Goal: Communication & Community: Connect with others

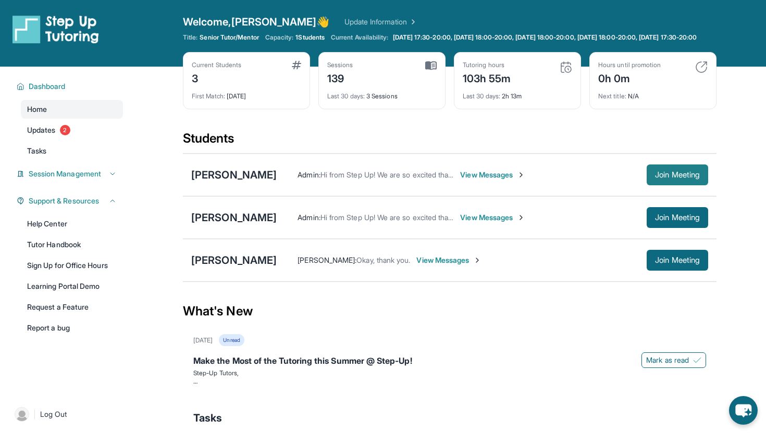
click at [680, 178] on span "Join Meeting" at bounding box center [677, 175] width 45 height 6
click at [657, 178] on span "Join Meeting" at bounding box center [677, 175] width 45 height 6
click at [239, 180] on div "[PERSON_NAME]" at bounding box center [233, 175] width 85 height 15
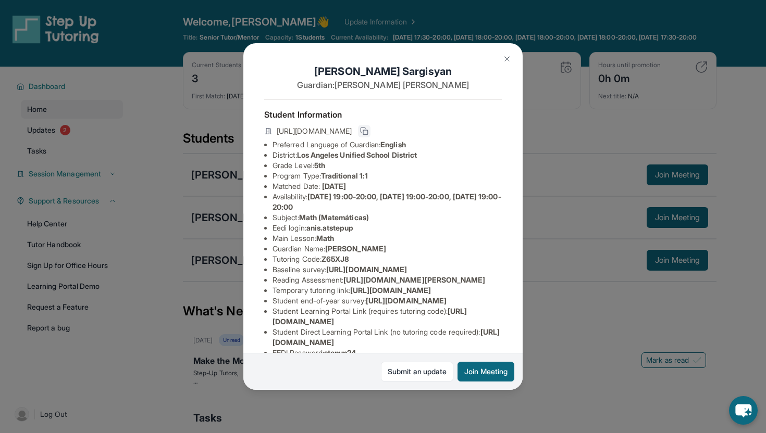
click at [366, 128] on icon at bounding box center [363, 130] width 5 height 5
click at [512, 58] on button at bounding box center [506, 58] width 21 height 21
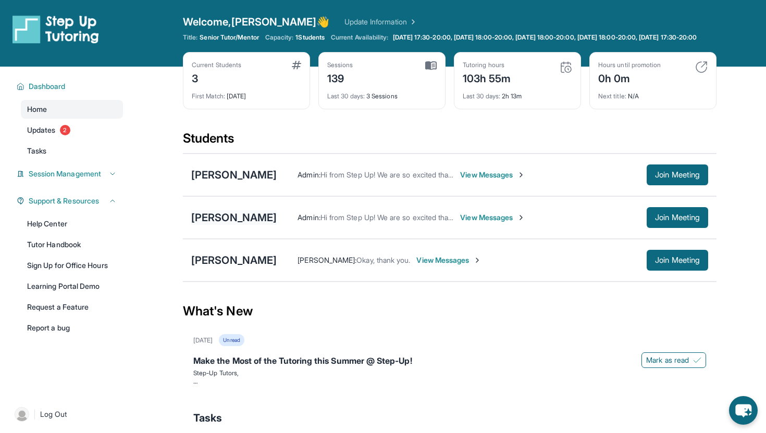
click at [245, 225] on div "[PERSON_NAME]" at bounding box center [233, 217] width 85 height 15
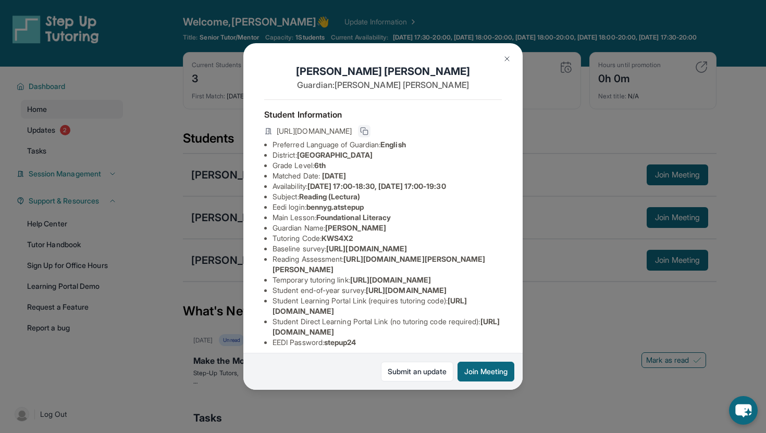
click at [368, 132] on icon at bounding box center [364, 131] width 8 height 8
click at [496, 368] on button "Join Meeting" at bounding box center [485, 372] width 57 height 20
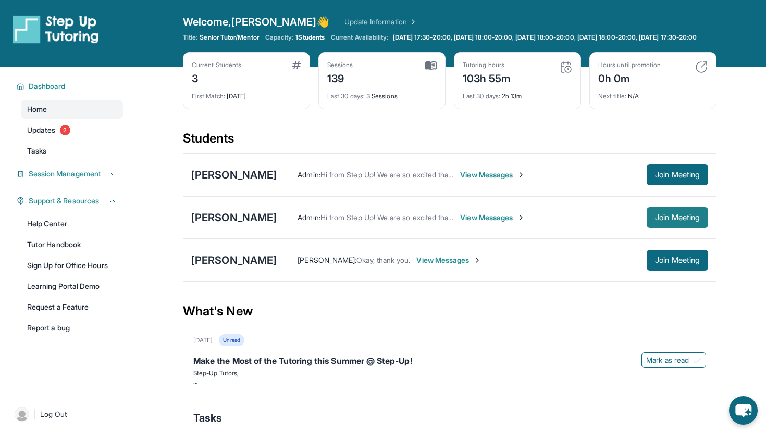
click at [661, 228] on button "Join Meeting" at bounding box center [676, 217] width 61 height 21
click at [277, 223] on div "Admin : Hi from Step Up! We are so excited that you are matched with one anothe…" at bounding box center [462, 218] width 370 height 10
click at [247, 225] on div "[PERSON_NAME]" at bounding box center [233, 217] width 85 height 15
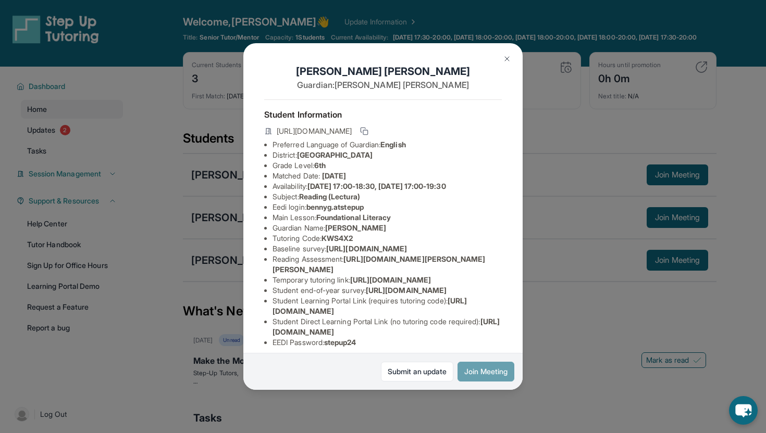
click at [479, 379] on button "Join Meeting" at bounding box center [485, 372] width 57 height 20
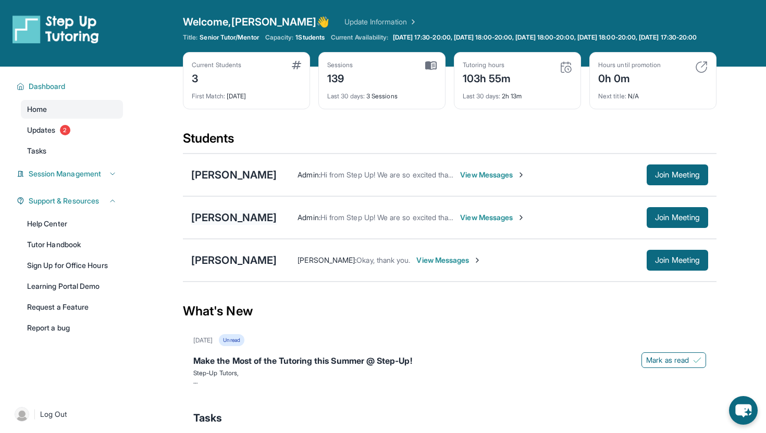
click at [255, 224] on div "[PERSON_NAME]" at bounding box center [233, 217] width 85 height 15
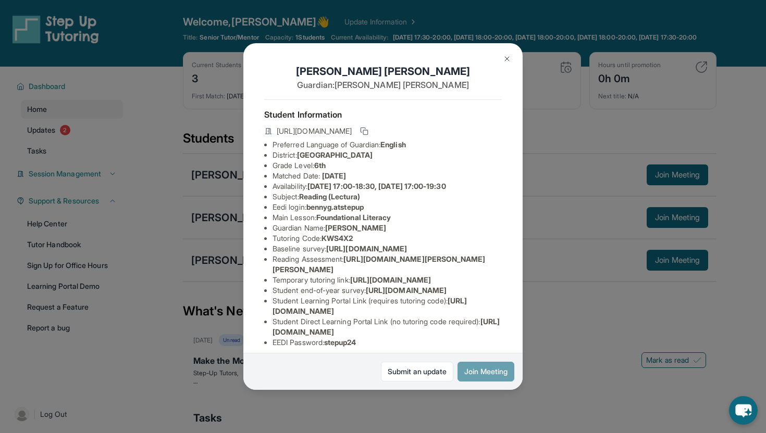
click at [492, 366] on button "Join Meeting" at bounding box center [485, 372] width 57 height 20
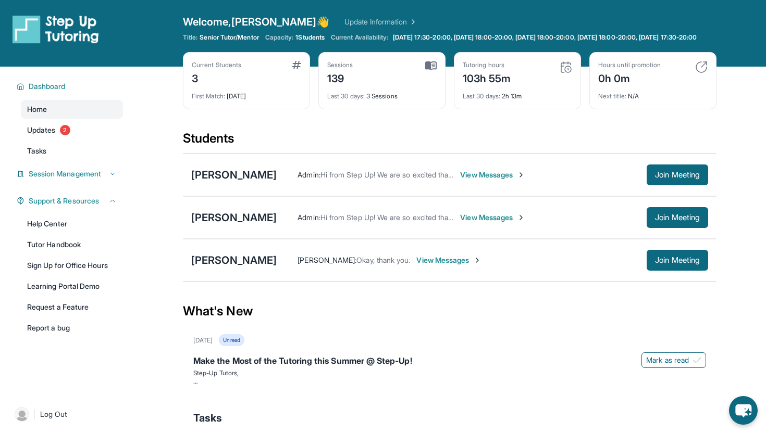
click at [492, 366] on div "Make the Most of the Tutoring this Summer @ Step-Up!" at bounding box center [449, 362] width 513 height 15
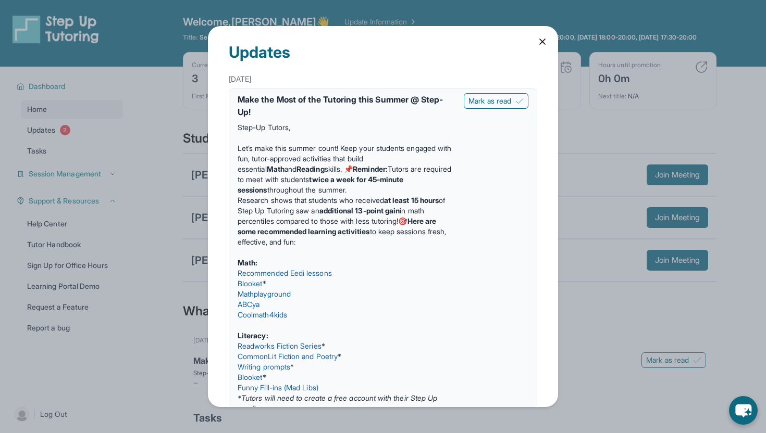
click at [540, 39] on icon at bounding box center [542, 41] width 10 height 10
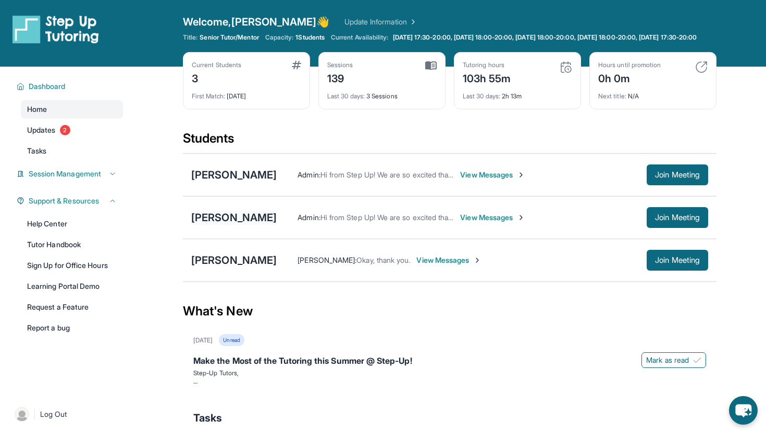
click at [253, 225] on div "[PERSON_NAME]" at bounding box center [233, 217] width 85 height 15
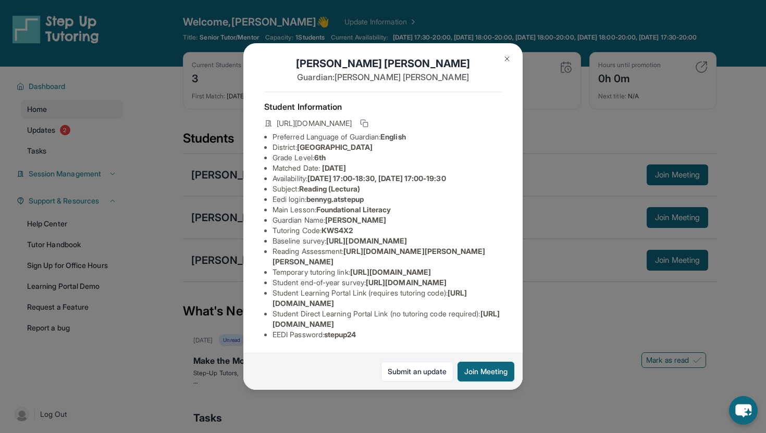
scroll to position [31, 0]
click at [271, 229] on ul "Preferred Language of Guardian: English District: [GEOGRAPHIC_DATA] Unified Sch…" at bounding box center [383, 236] width 238 height 208
drag, startPoint x: 272, startPoint y: 304, endPoint x: 373, endPoint y: 311, distance: 100.8
click at [374, 278] on li "Temporary tutoring link : [URL][DOMAIN_NAME]" at bounding box center [386, 272] width 229 height 10
copy span "[URL][DOMAIN_NAME]"
